Goal: Find specific page/section: Find specific page/section

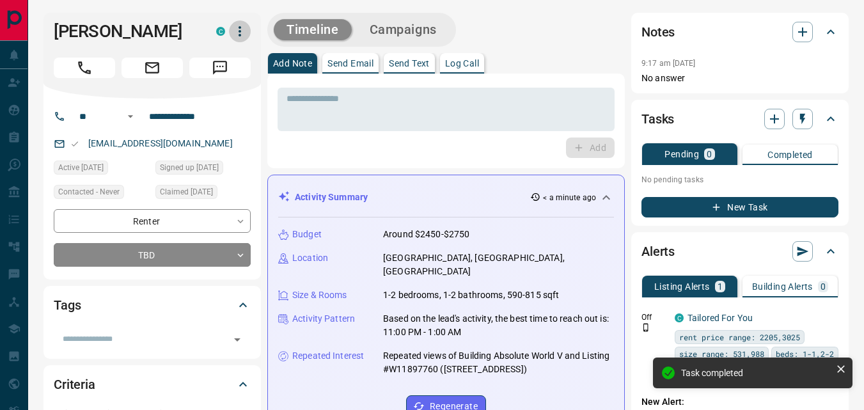
click at [240, 35] on icon "button" at bounding box center [240, 31] width 3 height 10
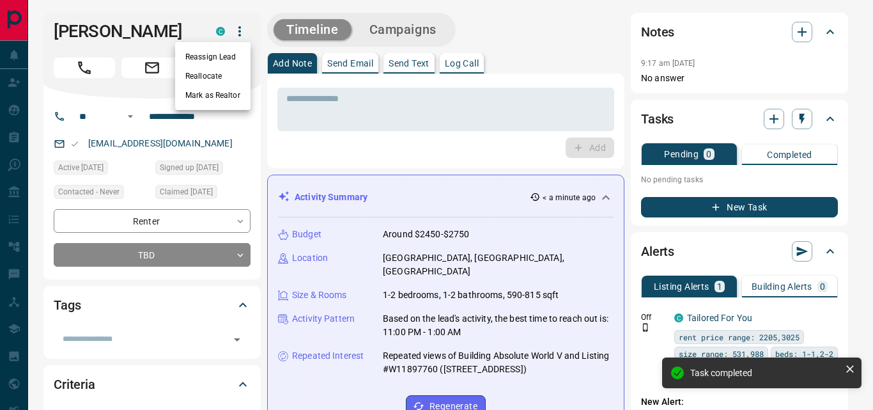
click at [213, 75] on li "Reallocate" at bounding box center [212, 75] width 75 height 19
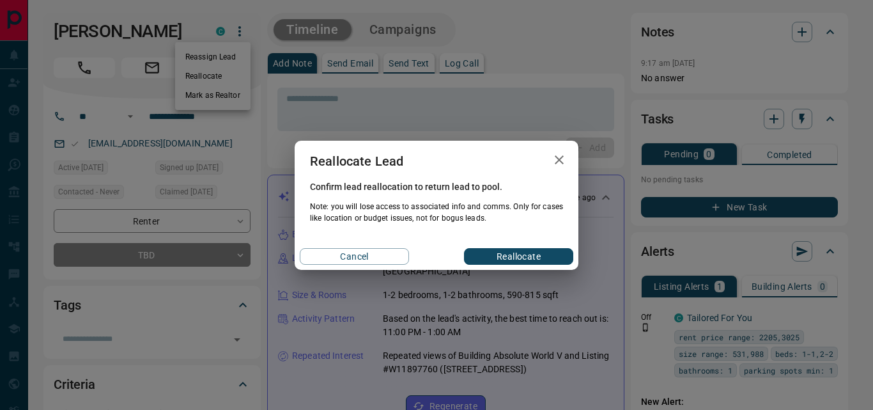
click at [516, 252] on button "Reallocate" at bounding box center [518, 256] width 109 height 17
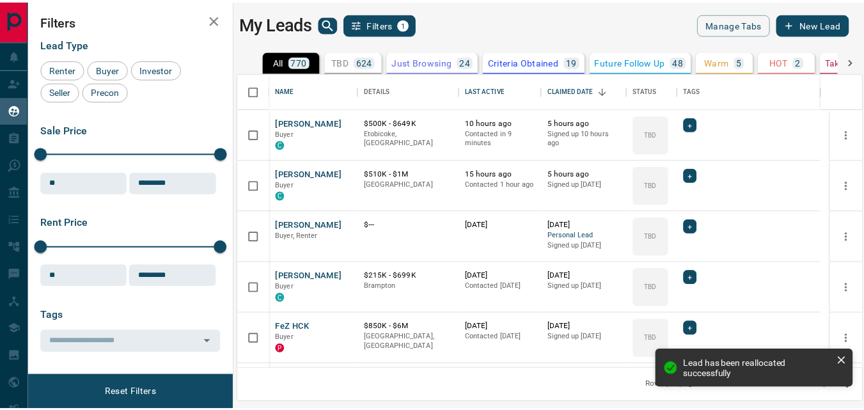
scroll to position [286, 622]
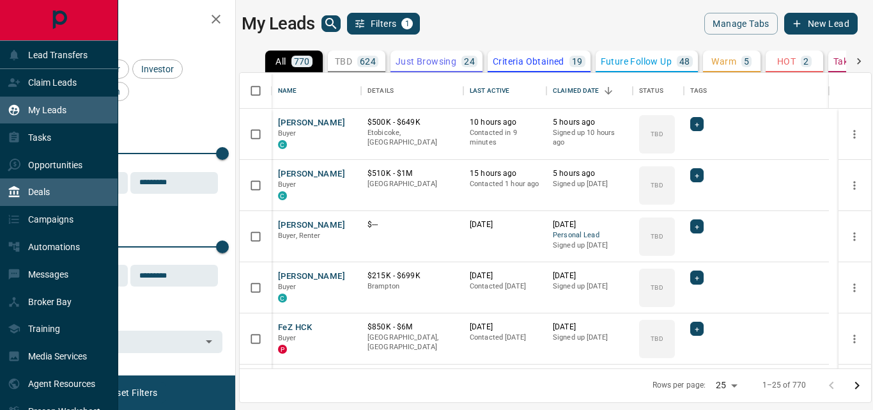
click at [47, 191] on p "Deals" at bounding box center [39, 192] width 22 height 10
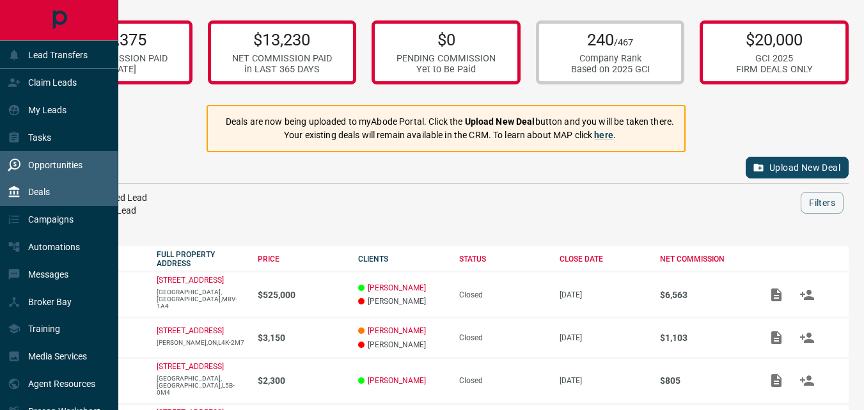
click at [58, 164] on p "Opportunities" at bounding box center [55, 165] width 54 height 10
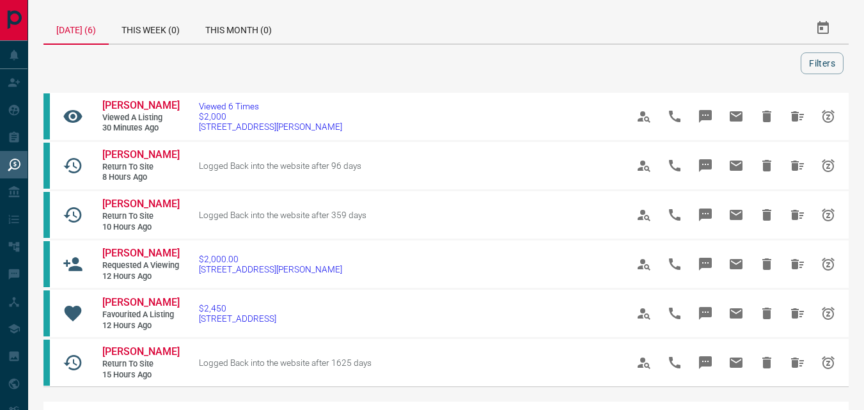
click at [74, 28] on div "[DATE] (6)" at bounding box center [75, 29] width 65 height 32
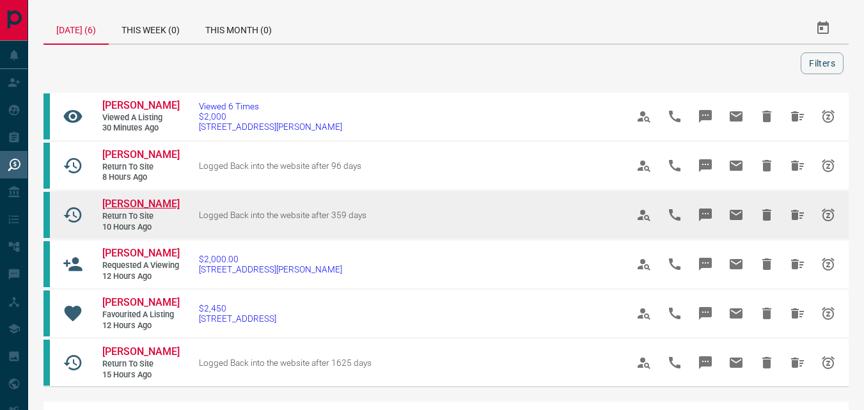
click at [133, 205] on span "[PERSON_NAME]" at bounding box center [140, 204] width 77 height 12
